Goal: Information Seeking & Learning: Understand process/instructions

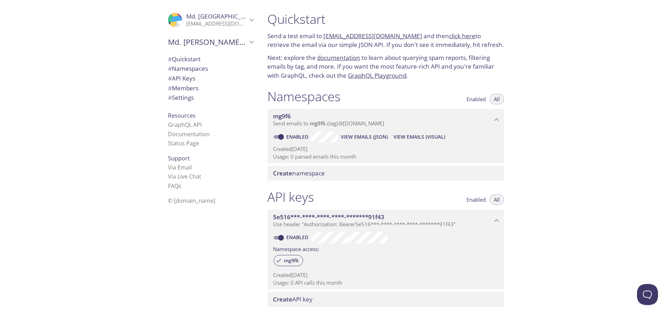
click at [184, 97] on span "# Settings" at bounding box center [181, 98] width 26 height 8
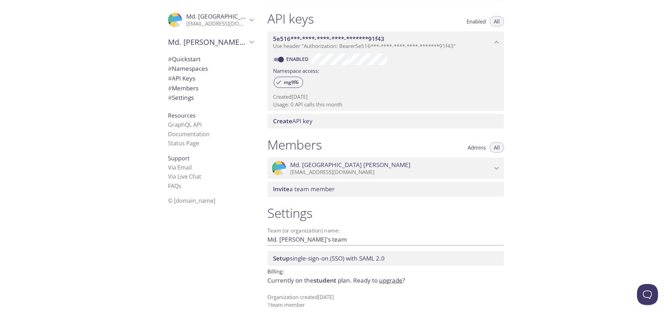
scroll to position [179, 0]
click at [185, 89] on span "# Members" at bounding box center [183, 88] width 30 height 8
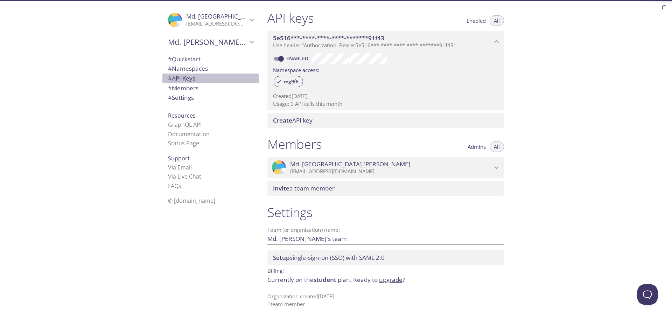
click at [186, 78] on span "# API Keys" at bounding box center [181, 78] width 27 height 8
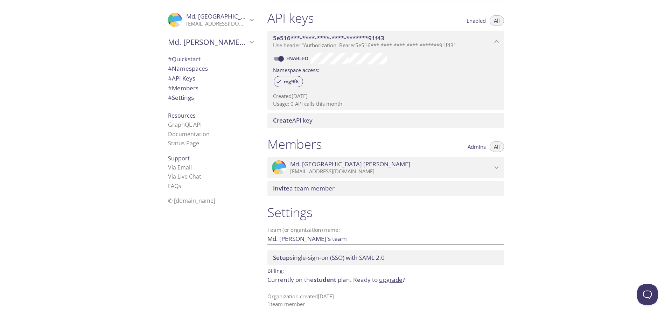
click at [186, 78] on span "# API Keys" at bounding box center [181, 78] width 27 height 8
click at [185, 94] on span "# Settings" at bounding box center [181, 98] width 26 height 8
click at [189, 62] on span "# Quickstart" at bounding box center [184, 59] width 33 height 8
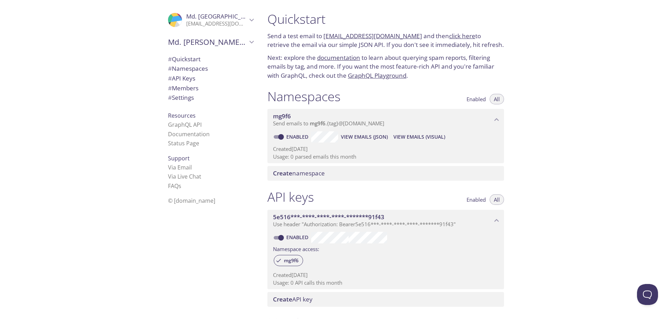
click at [346, 37] on link "[EMAIL_ADDRESS][DOMAIN_NAME]" at bounding box center [373, 36] width 99 height 8
click at [391, 37] on link "[EMAIL_ADDRESS][DOMAIN_NAME]" at bounding box center [373, 36] width 99 height 8
click at [455, 35] on link "click here" at bounding box center [462, 36] width 26 height 8
click at [449, 36] on link "click here" at bounding box center [462, 36] width 26 height 8
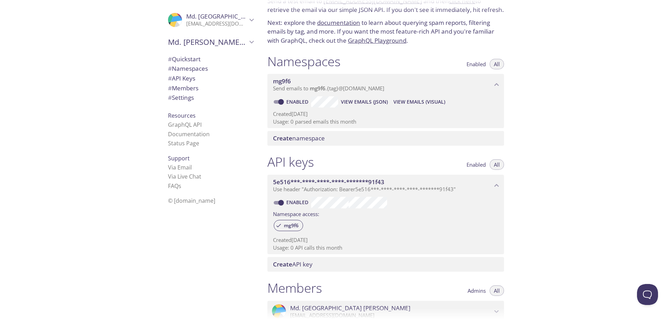
click at [367, 103] on span "View Emails (JSON)" at bounding box center [364, 102] width 47 height 8
click at [412, 100] on span "View Emails (Visual)" at bounding box center [420, 102] width 52 height 8
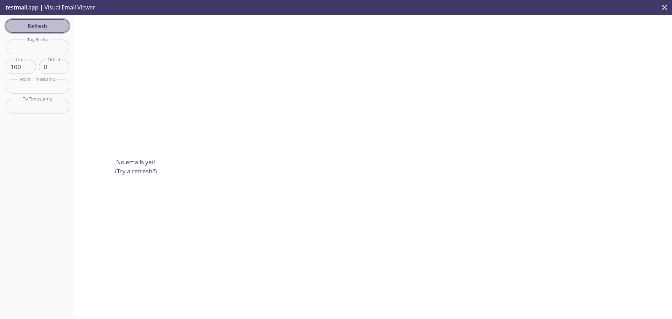
click at [35, 23] on span "Refresh" at bounding box center [37, 25] width 53 height 9
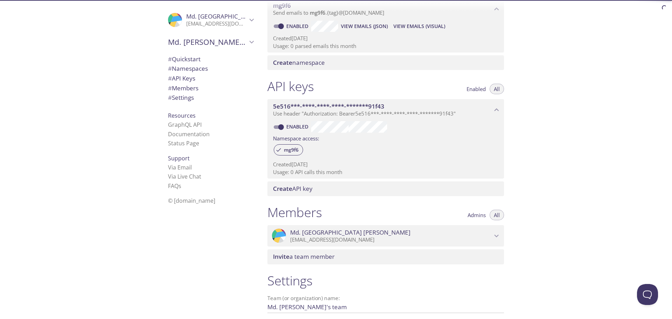
scroll to position [116, 0]
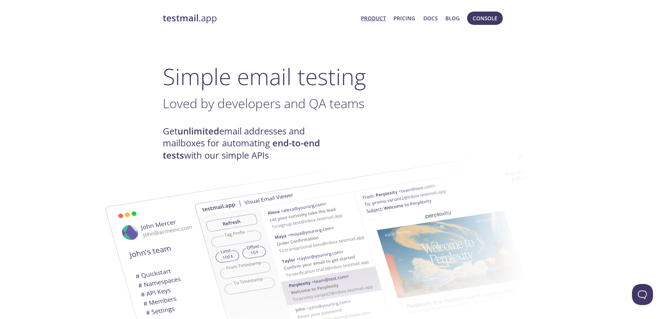
click at [488, 25] on button "Console" at bounding box center [485, 18] width 36 height 13
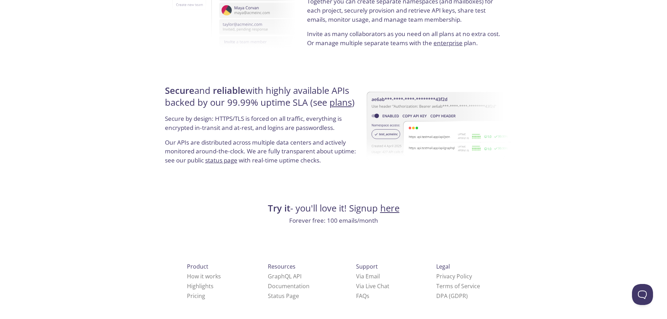
scroll to position [1282, 0]
click at [269, 285] on link "Documentation" at bounding box center [289, 285] width 42 height 8
